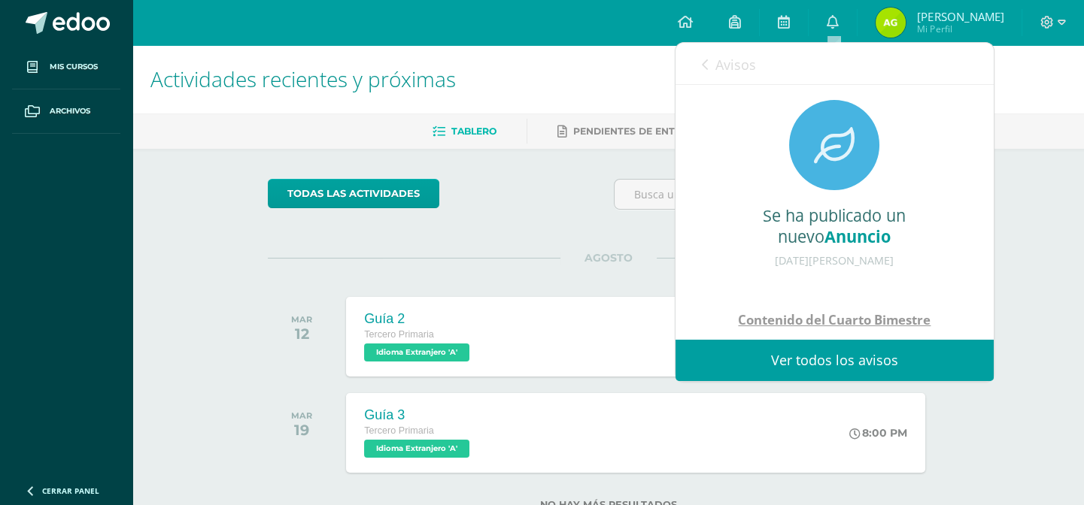
scroll to position [227, 0]
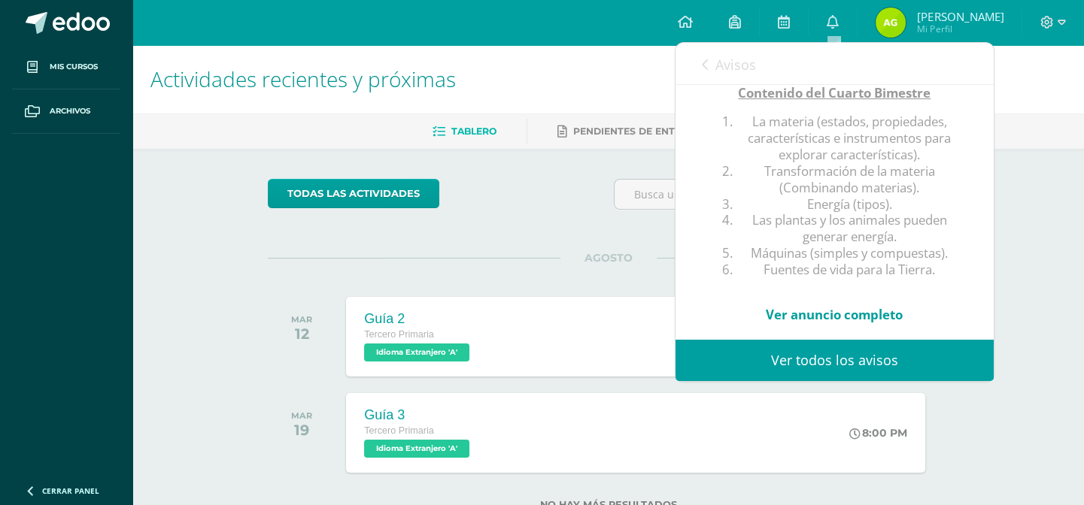
click at [704, 63] on icon at bounding box center [705, 65] width 6 height 12
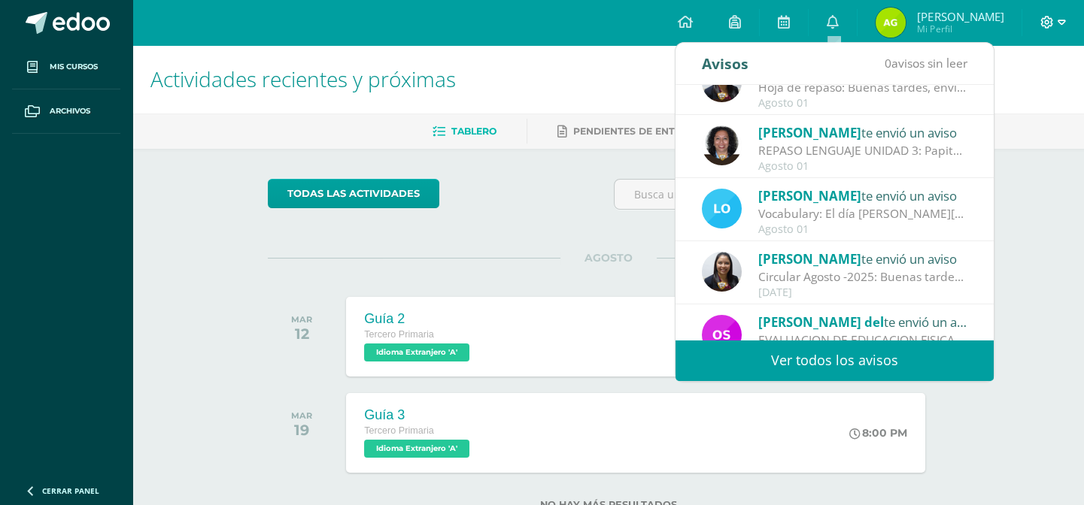
click at [1062, 24] on icon at bounding box center [1062, 23] width 8 height 14
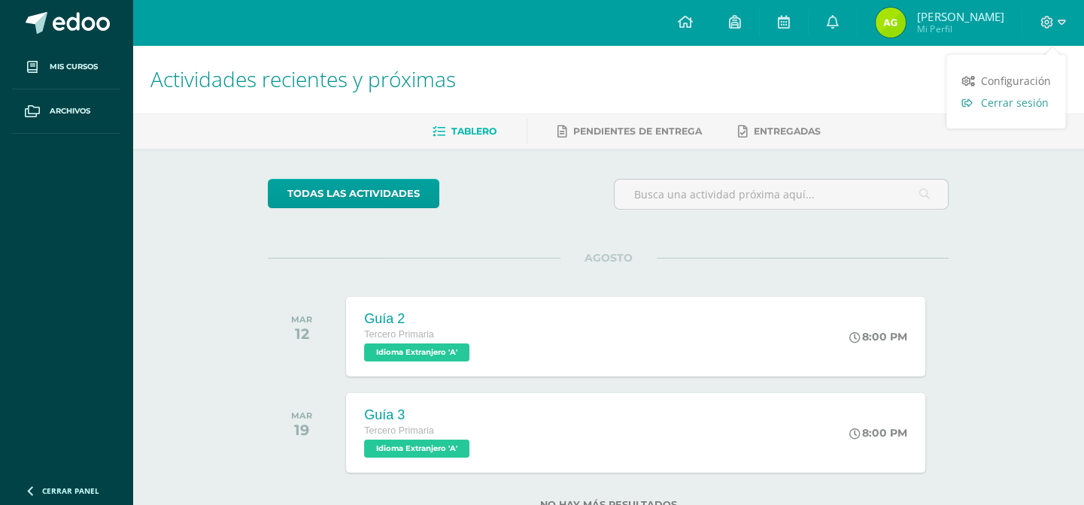
click at [1009, 102] on span "Cerrar sesión" at bounding box center [1014, 103] width 68 height 14
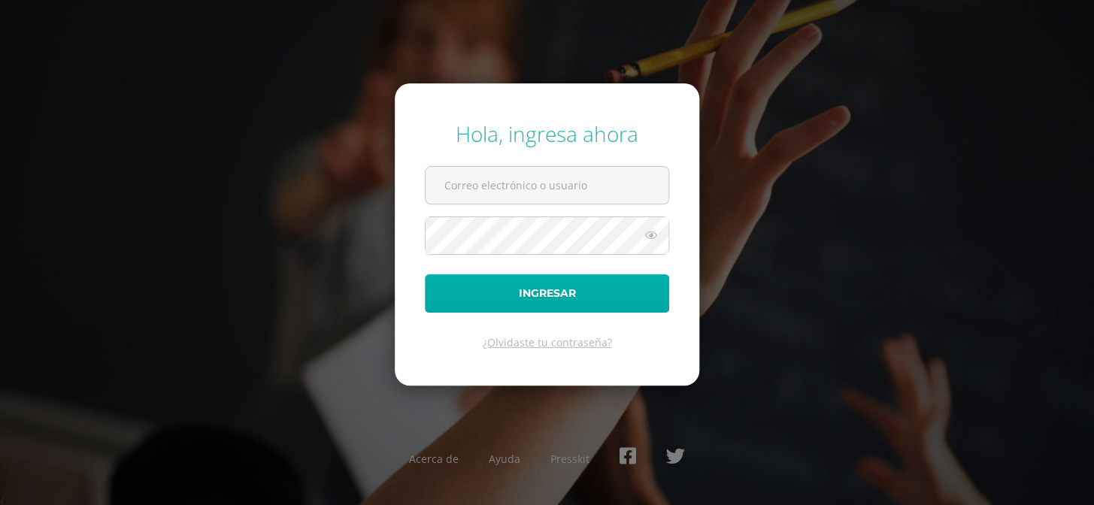
type input "COS01006@osoriosandoval.edu.gt"
click at [601, 285] on button "Ingresar" at bounding box center [547, 294] width 244 height 38
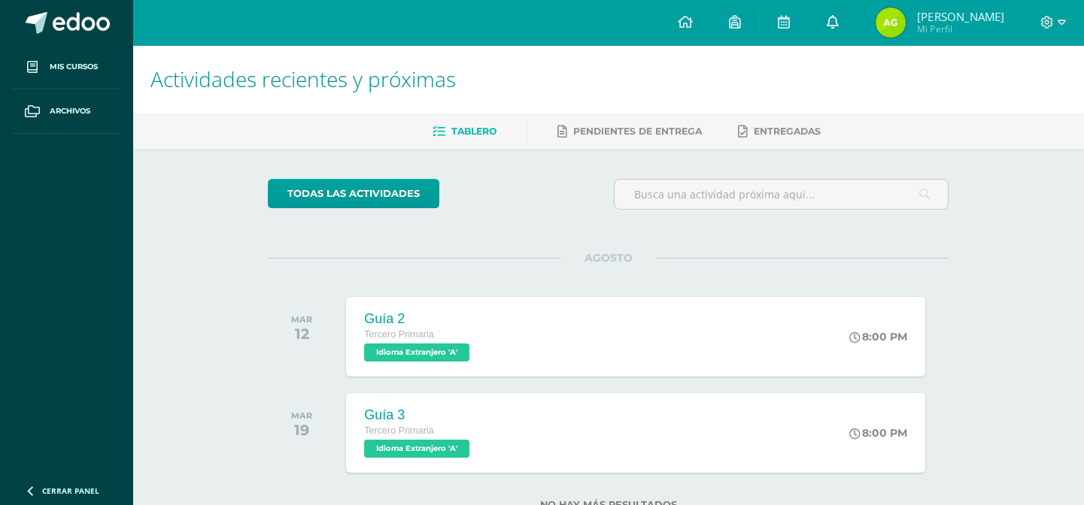
click at [832, 23] on icon at bounding box center [833, 22] width 12 height 14
